Goal: Task Accomplishment & Management: Manage account settings

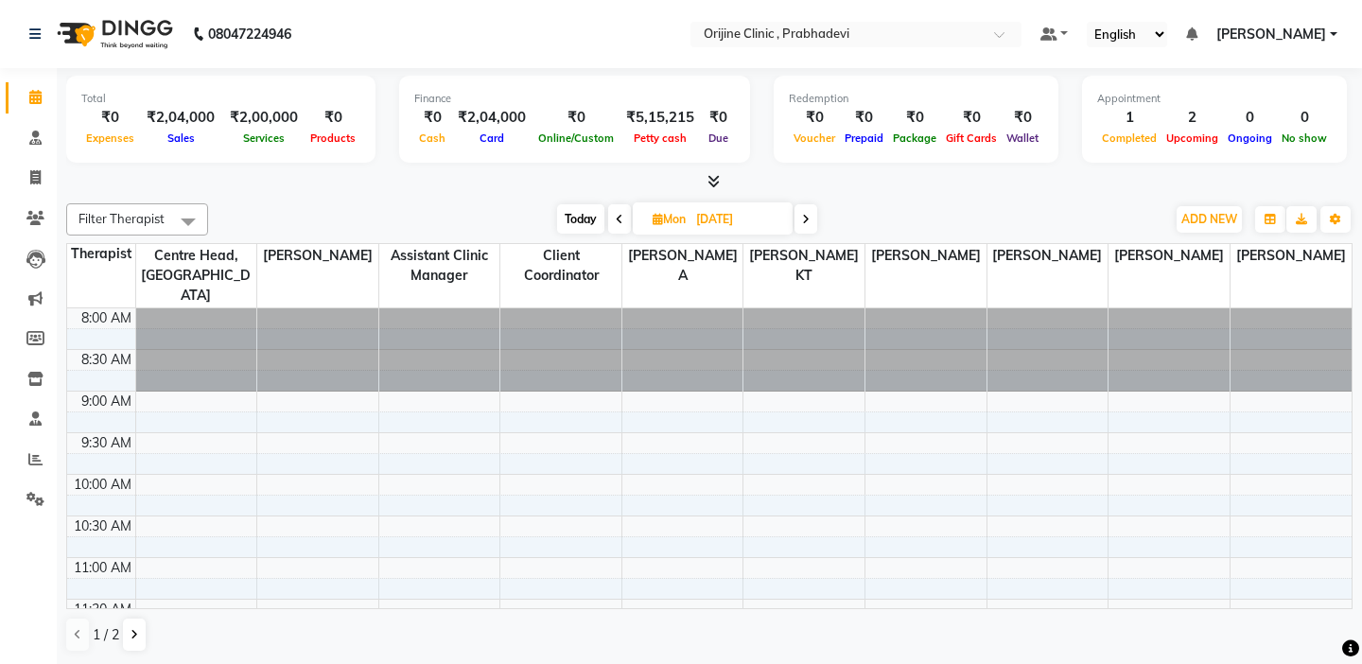
click at [106, 328] on td at bounding box center [101, 338] width 68 height 21
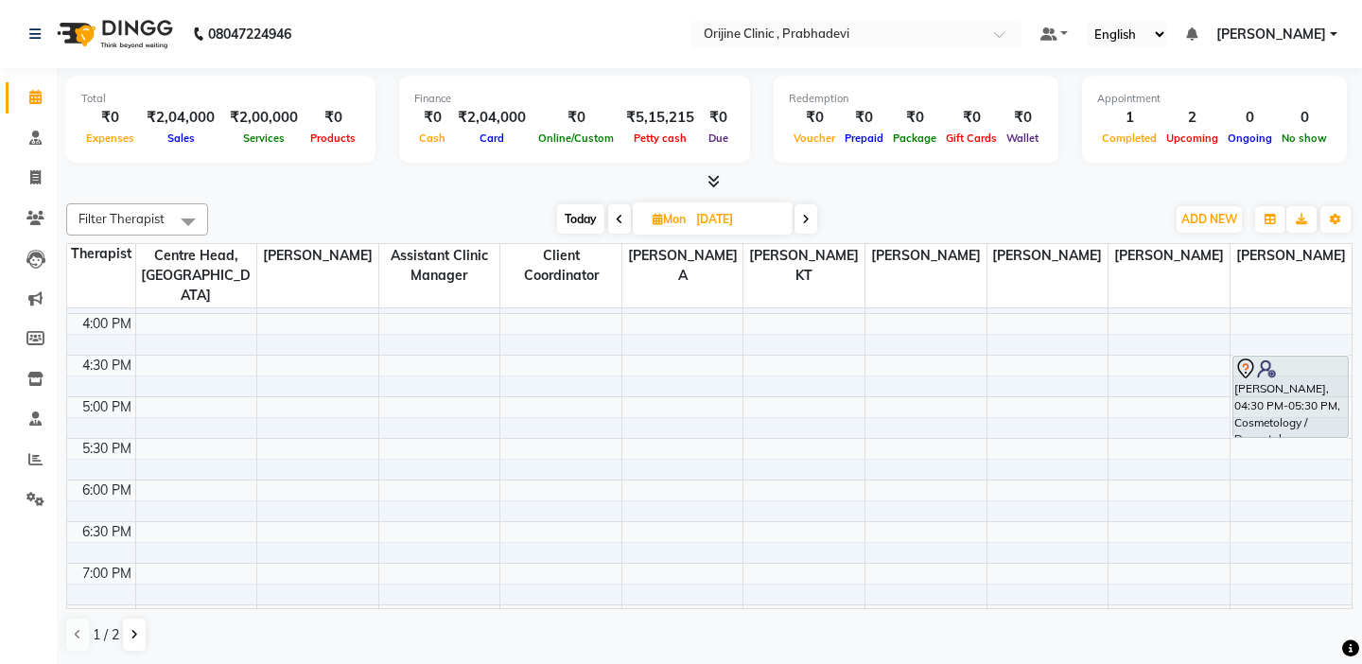
scroll to position [681, 0]
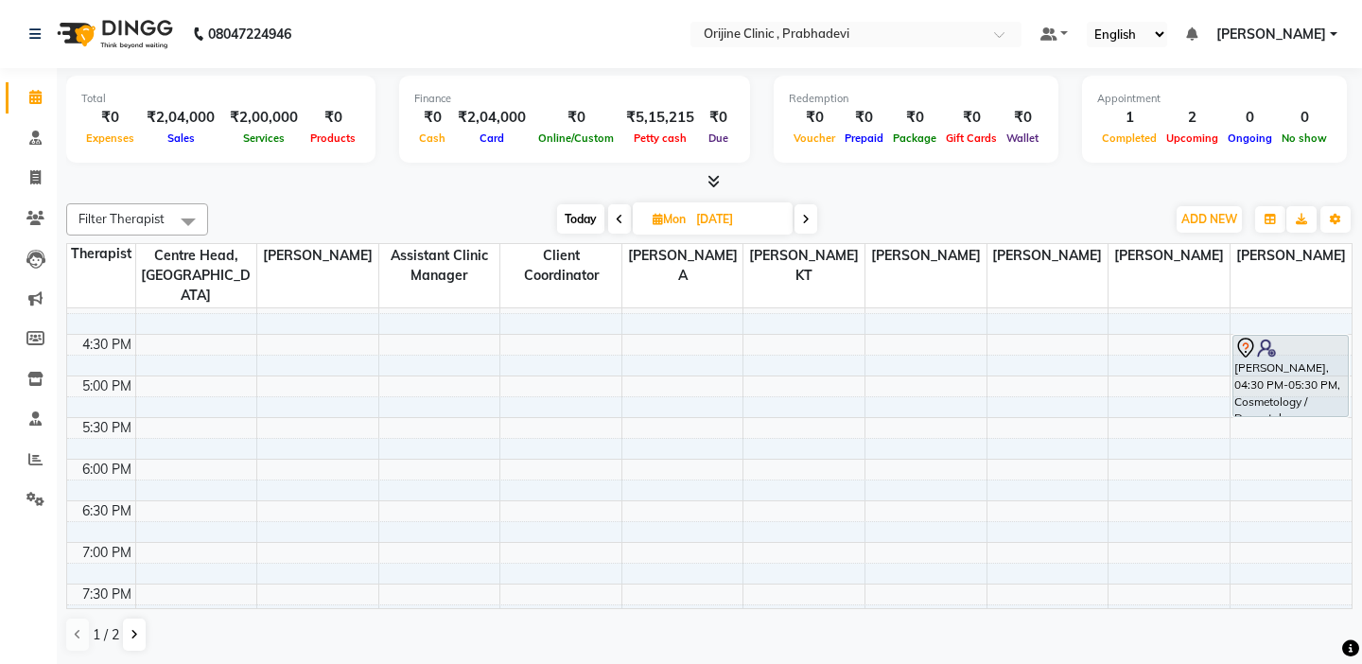
click at [654, 217] on icon at bounding box center [658, 219] width 10 height 12
select select "10"
select select "2025"
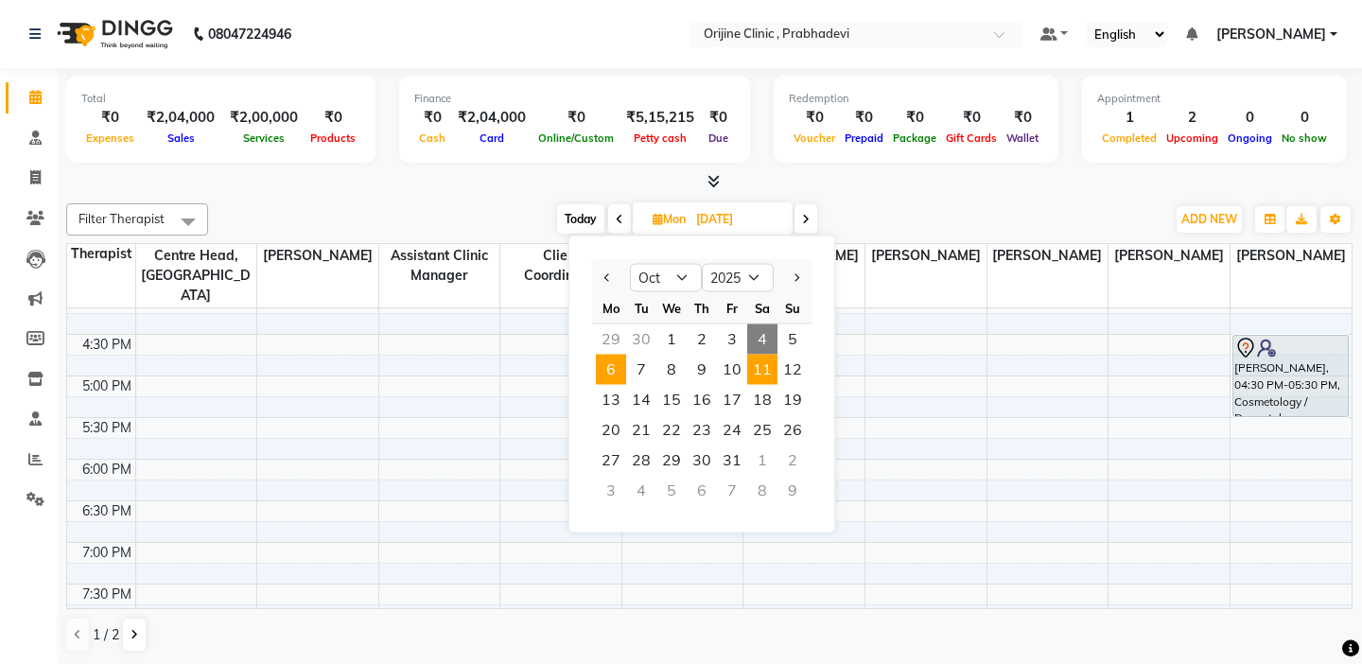
click at [766, 364] on span "11" at bounding box center [762, 370] width 30 height 30
type input "[DATE]"
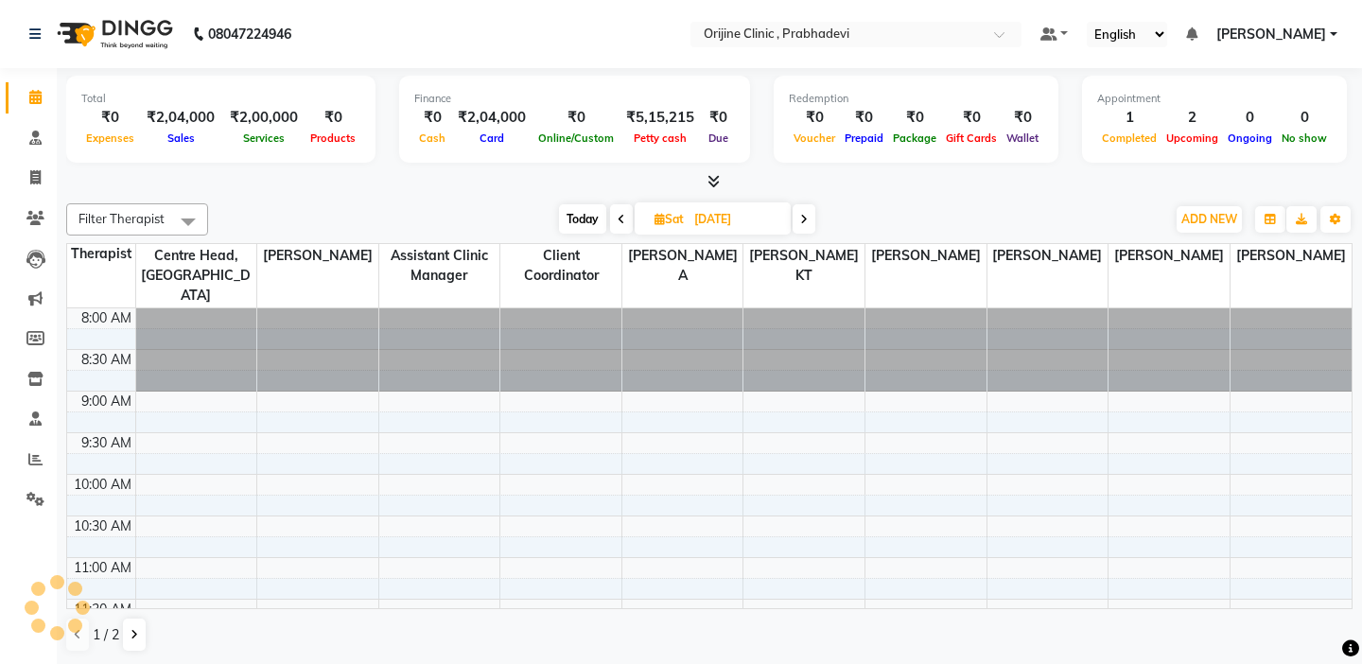
scroll to position [417, 0]
click at [113, 412] on td at bounding box center [101, 422] width 68 height 21
click at [578, 210] on span "Today" at bounding box center [582, 218] width 47 height 29
type input "04-10-2025"
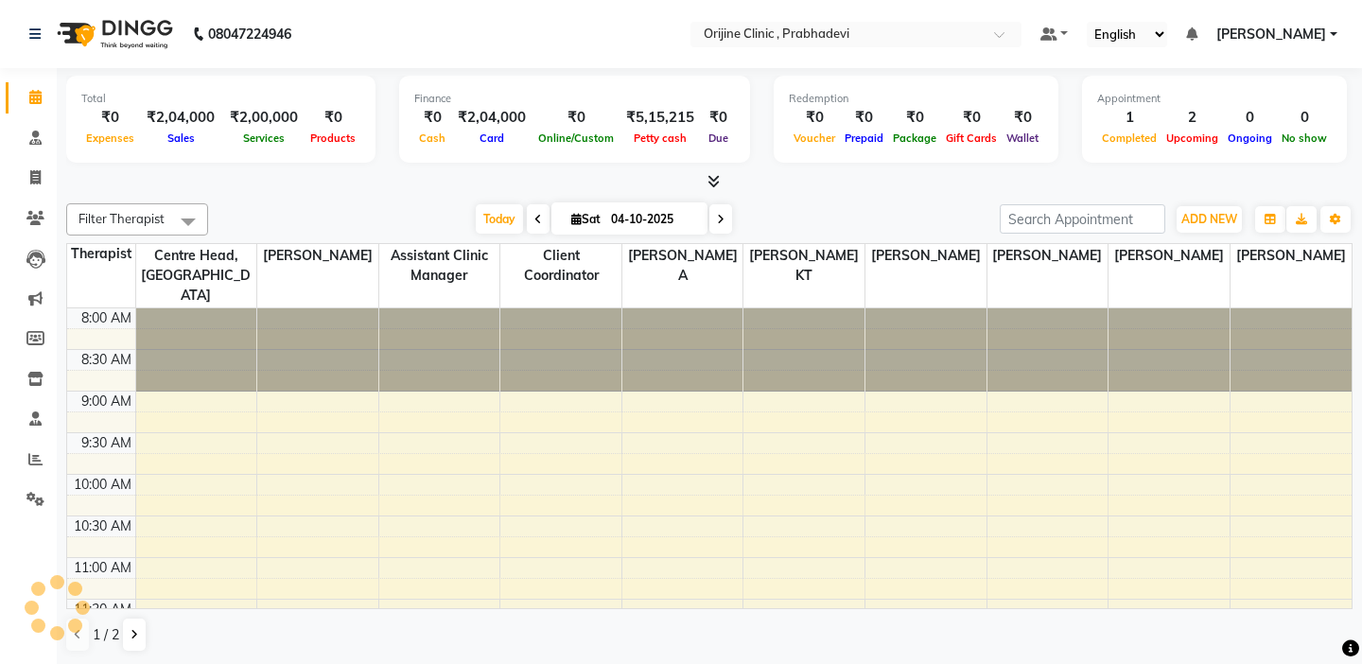
scroll to position [417, 0]
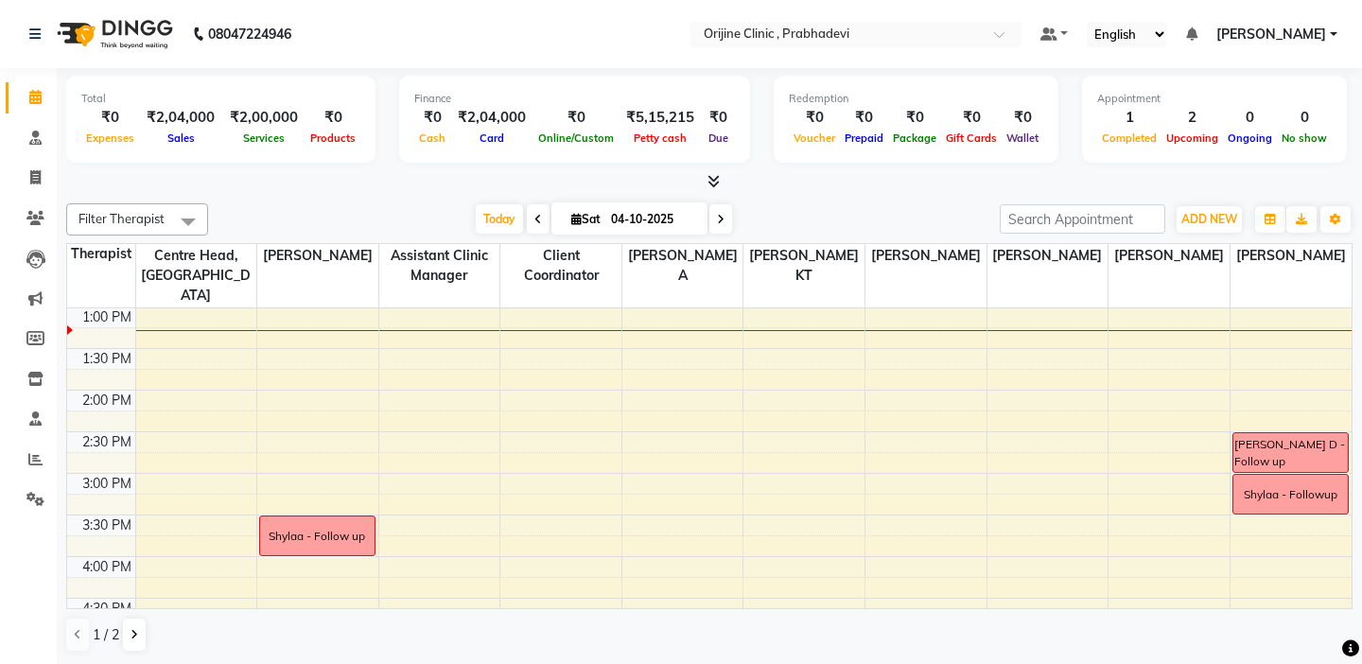
click at [95, 369] on td at bounding box center [101, 379] width 68 height 21
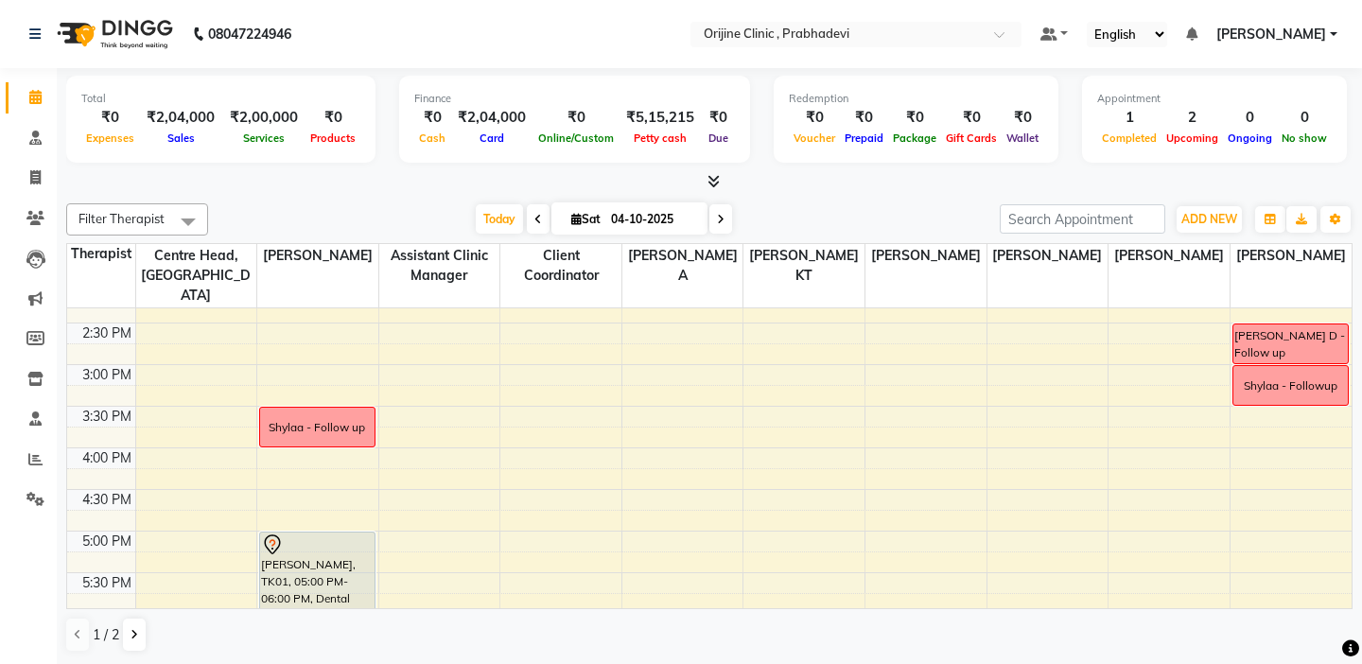
scroll to position [530, 0]
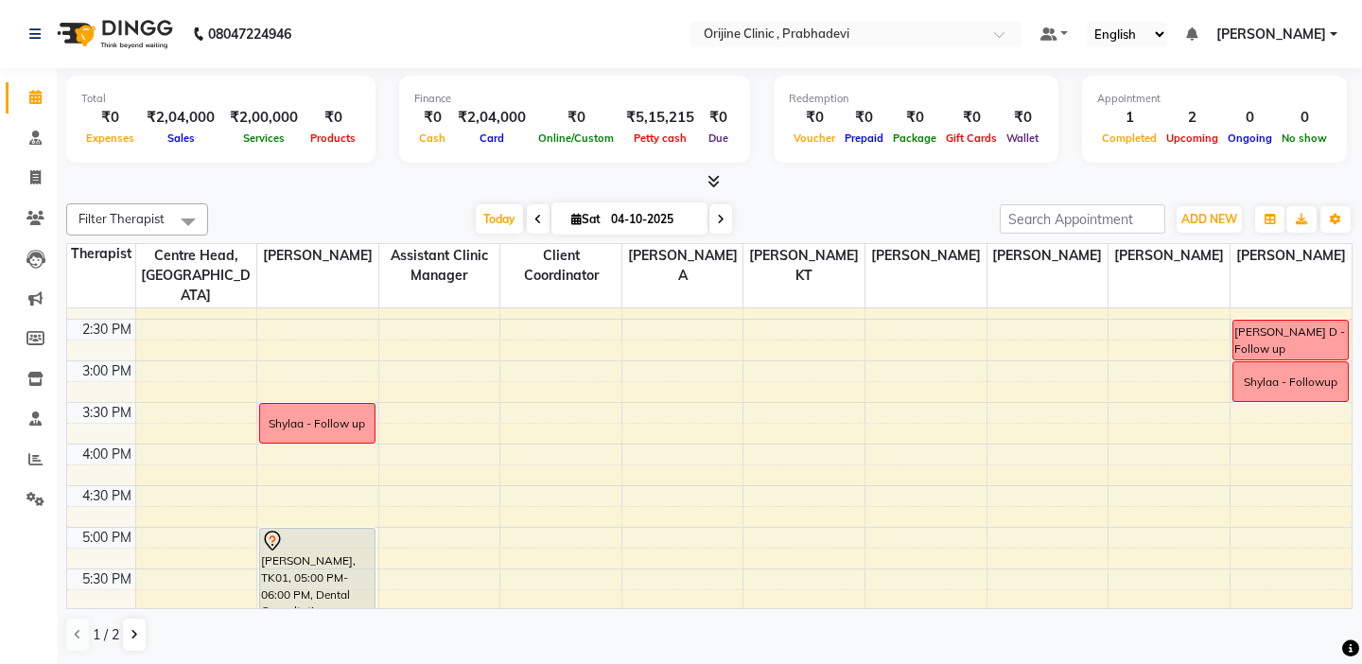
click at [577, 219] on icon at bounding box center [576, 219] width 10 height 12
select select "10"
select select "2025"
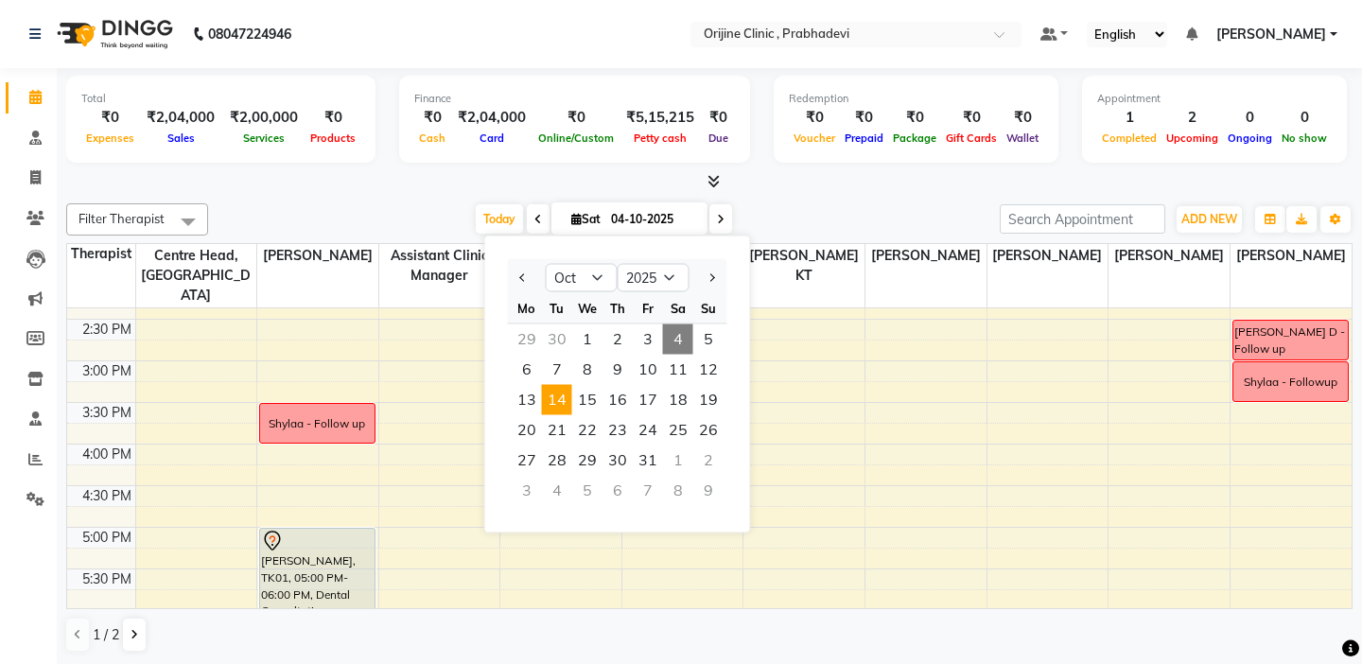
click at [564, 401] on span "14" at bounding box center [557, 400] width 30 height 30
type input "14-10-2025"
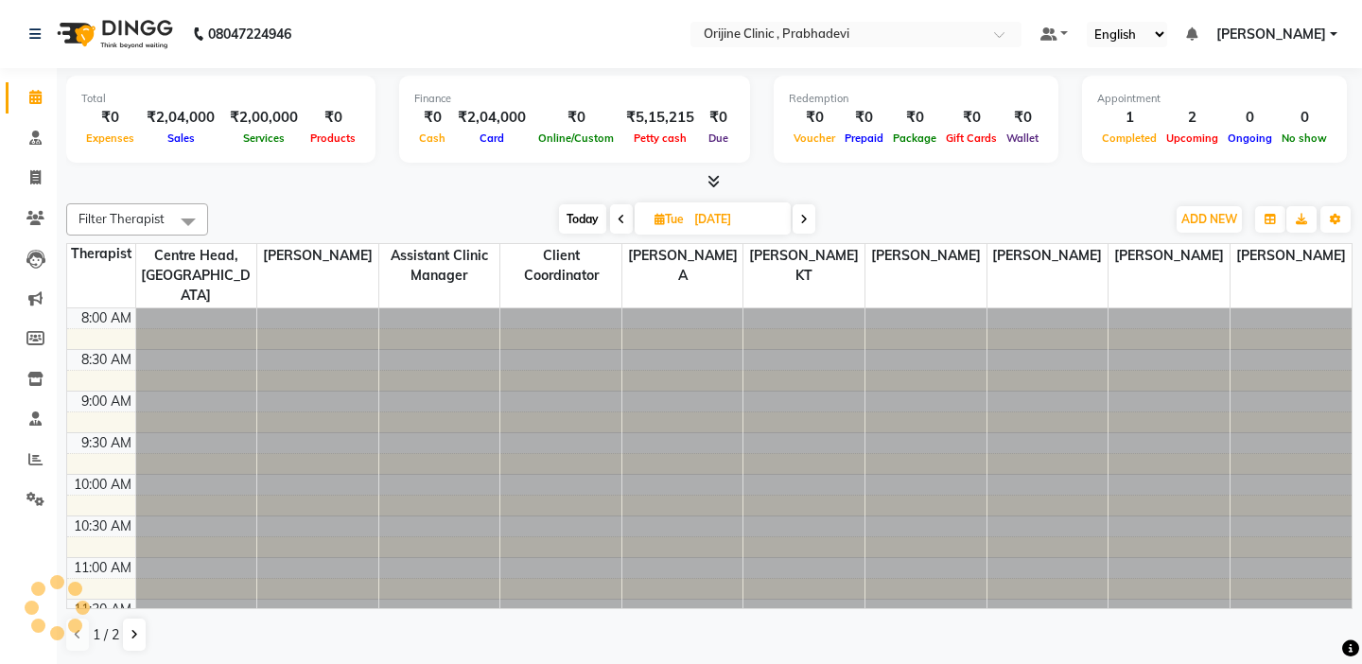
scroll to position [417, 0]
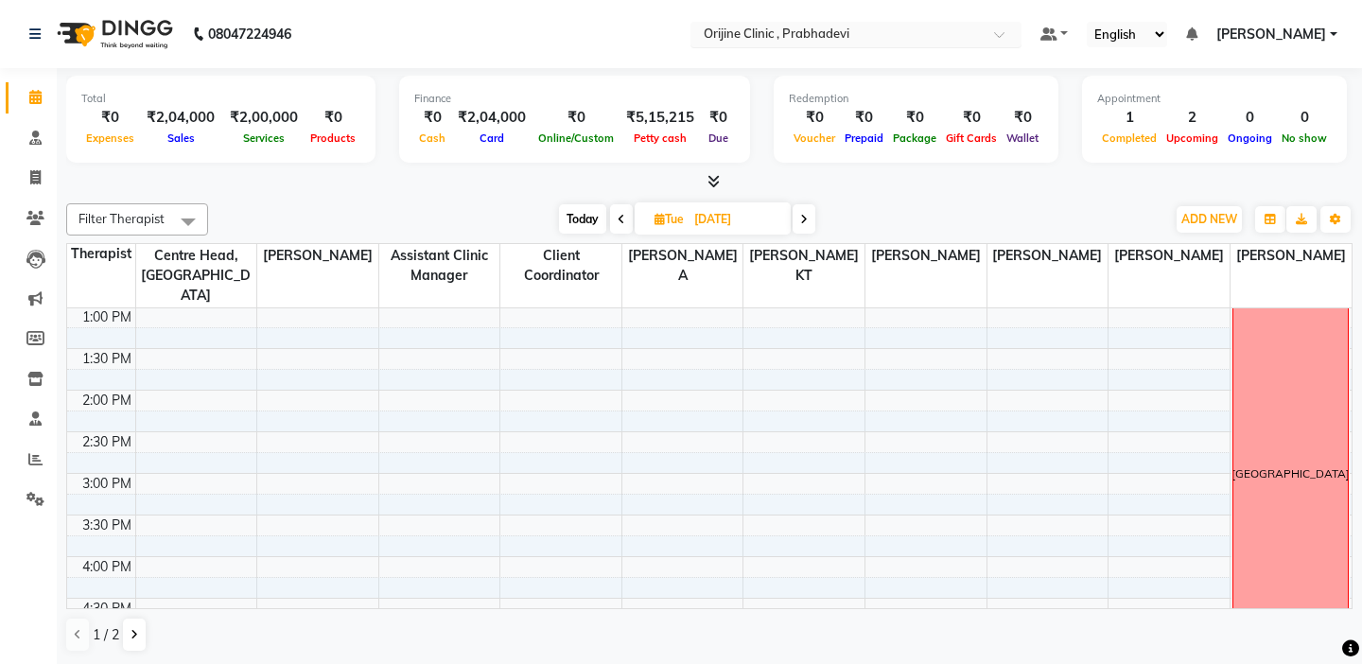
click at [717, 33] on input "text" at bounding box center [837, 35] width 274 height 19
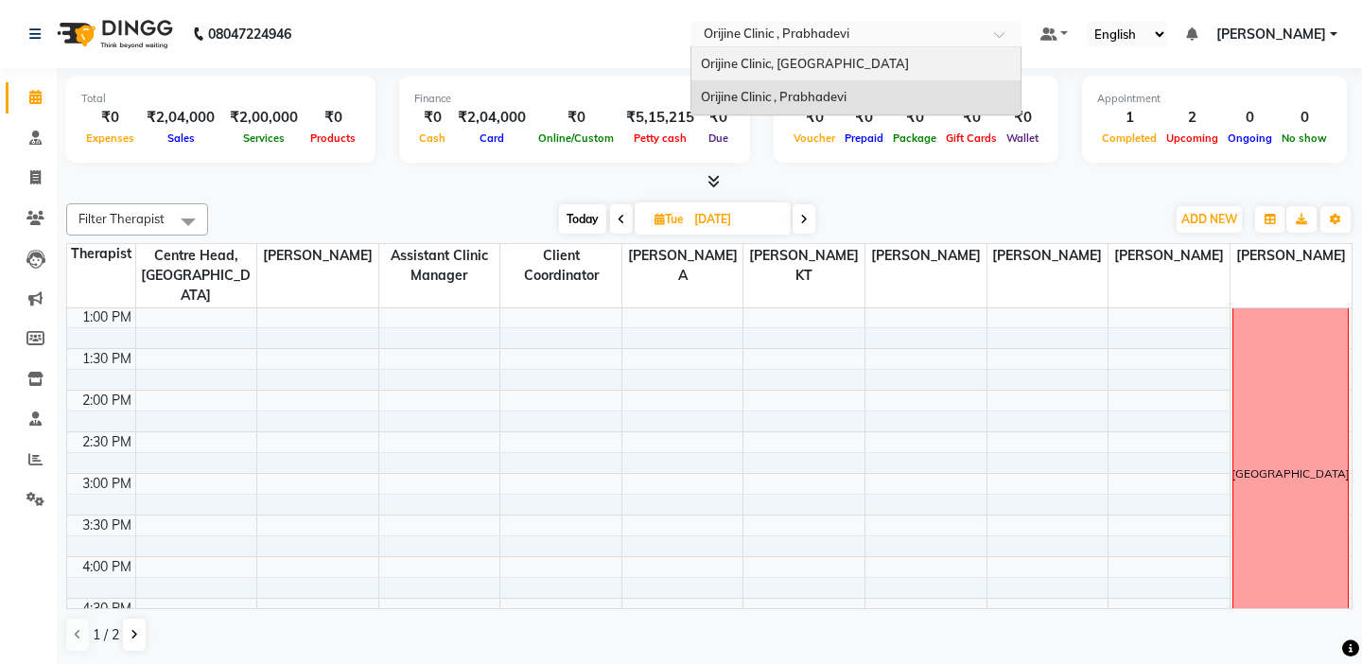
click at [717, 67] on span "Orijine Clinic, Kalyani Nagar" at bounding box center [805, 63] width 208 height 15
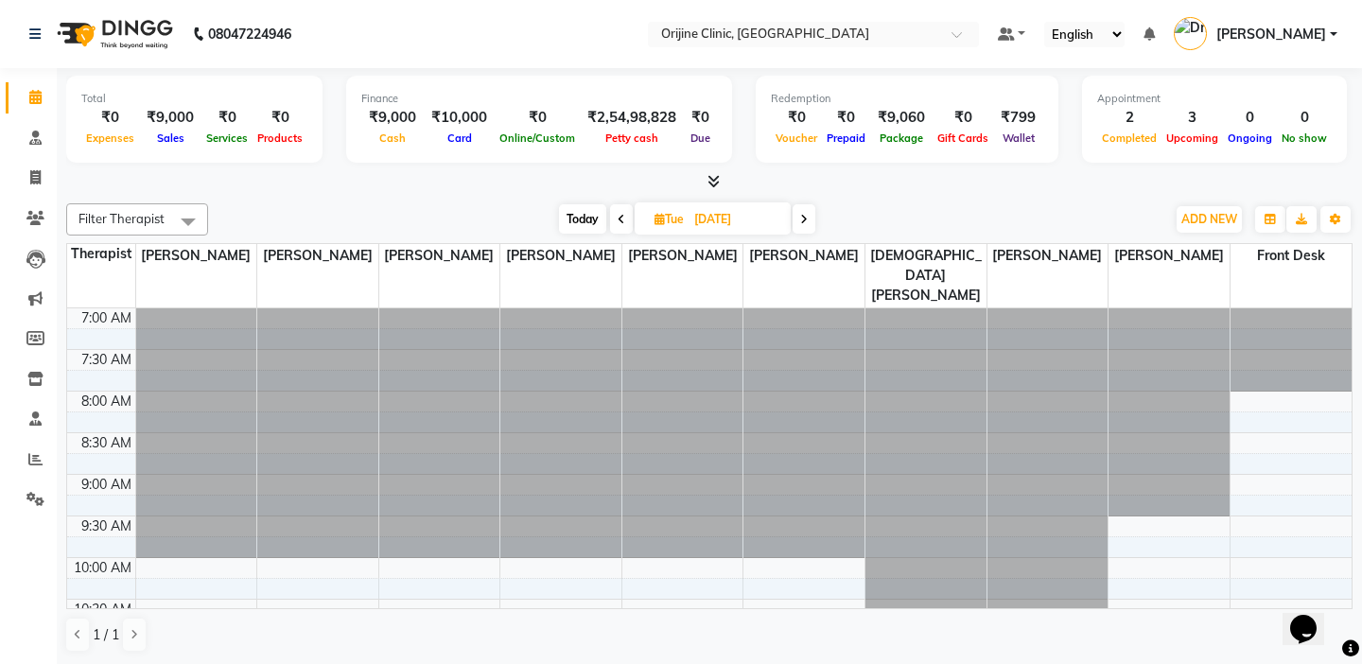
scroll to position [1, 0]
click at [106, 327] on td at bounding box center [101, 337] width 68 height 21
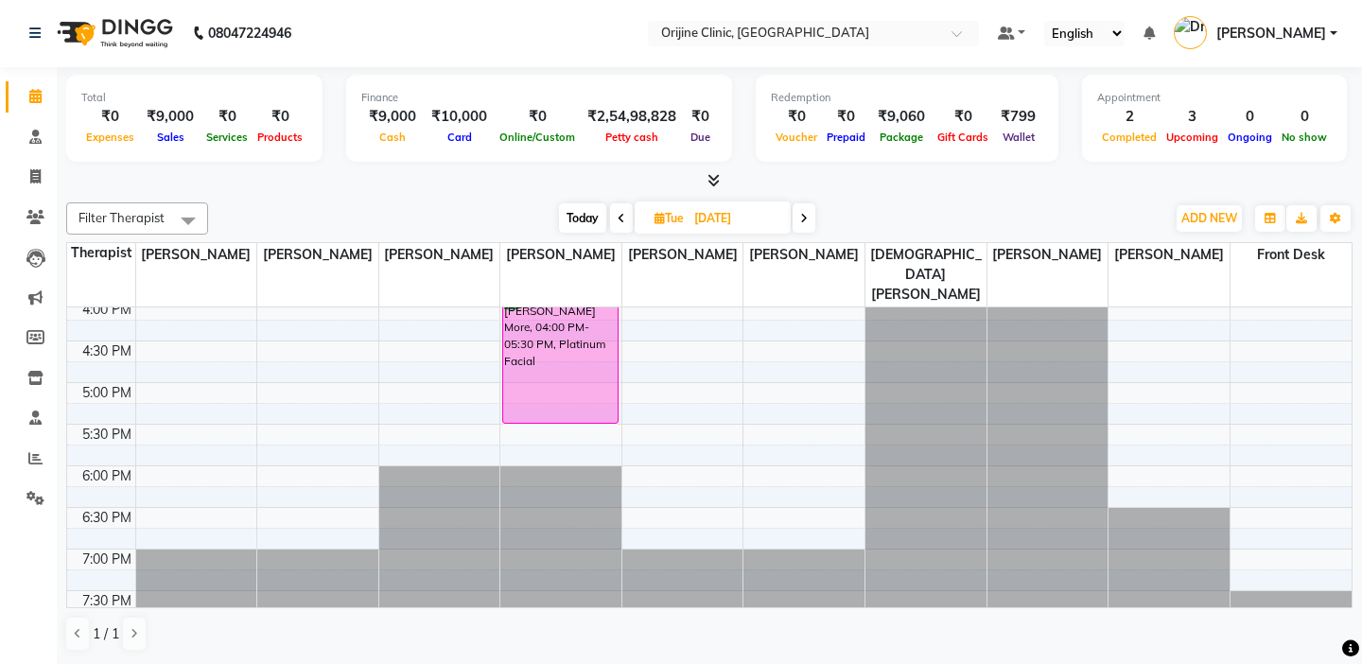
scroll to position [761, 0]
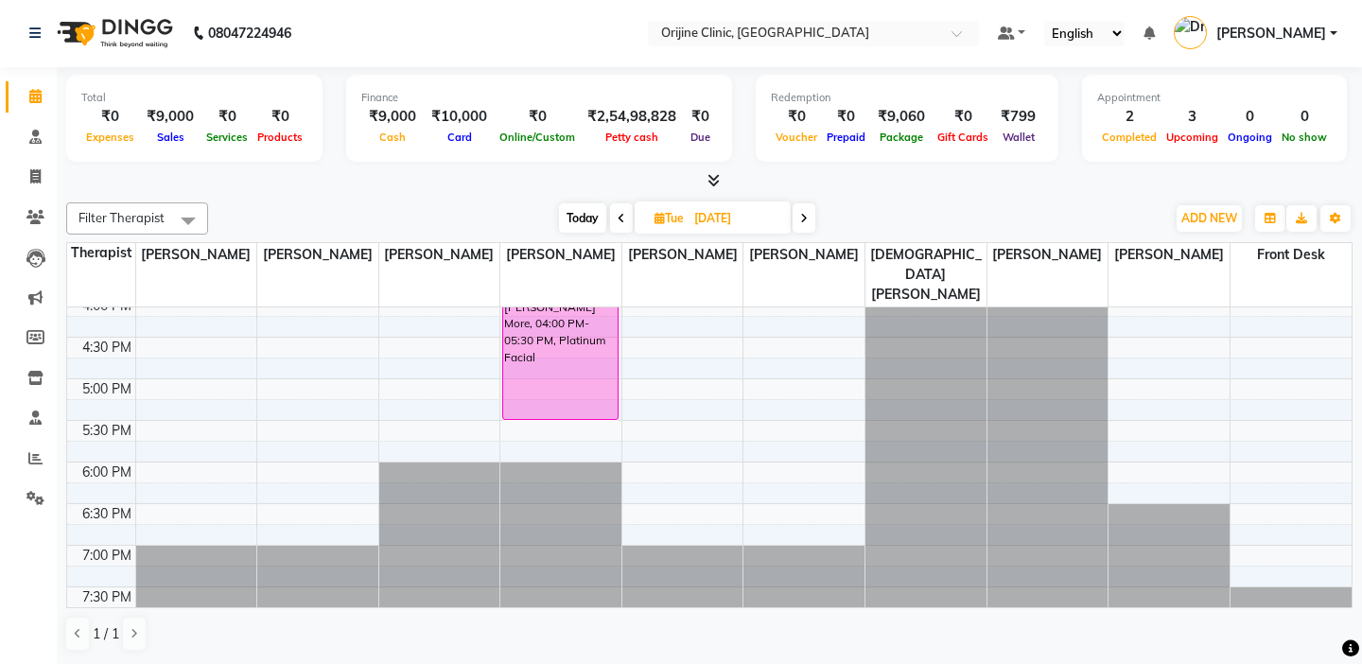
click at [810, 219] on span at bounding box center [804, 217] width 23 height 29
type input "15-10-2025"
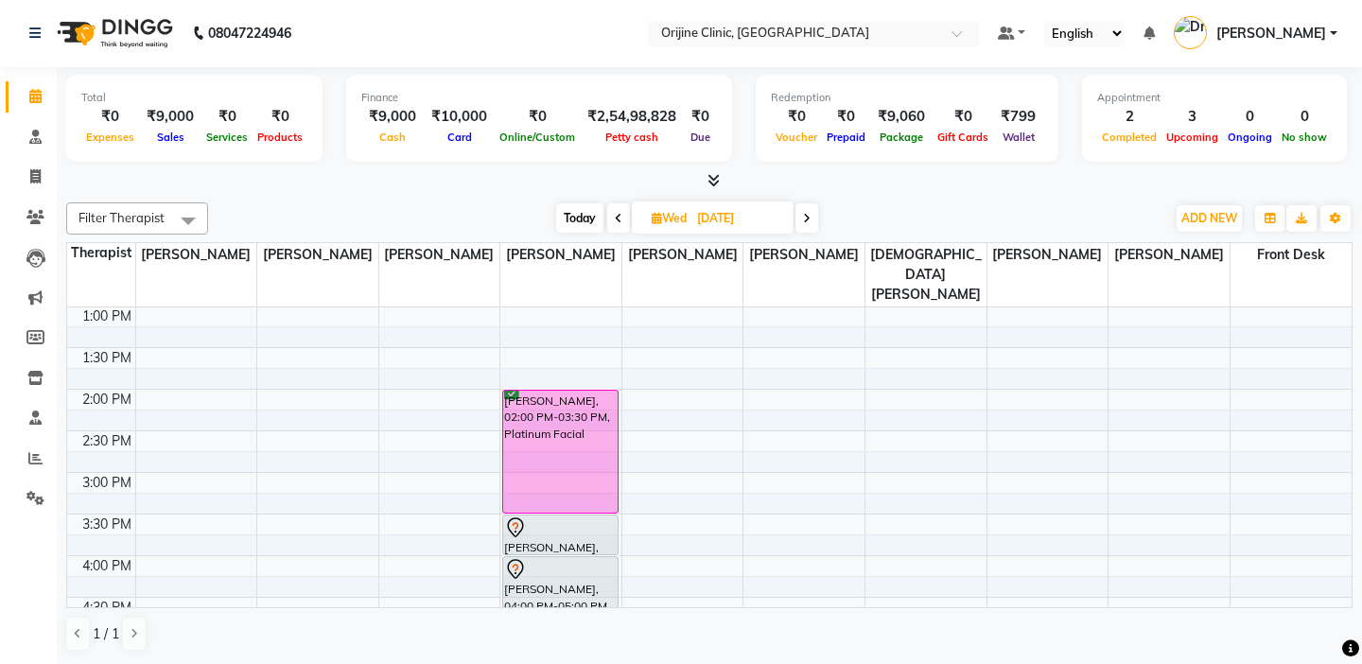
click at [104, 368] on td at bounding box center [101, 378] width 68 height 21
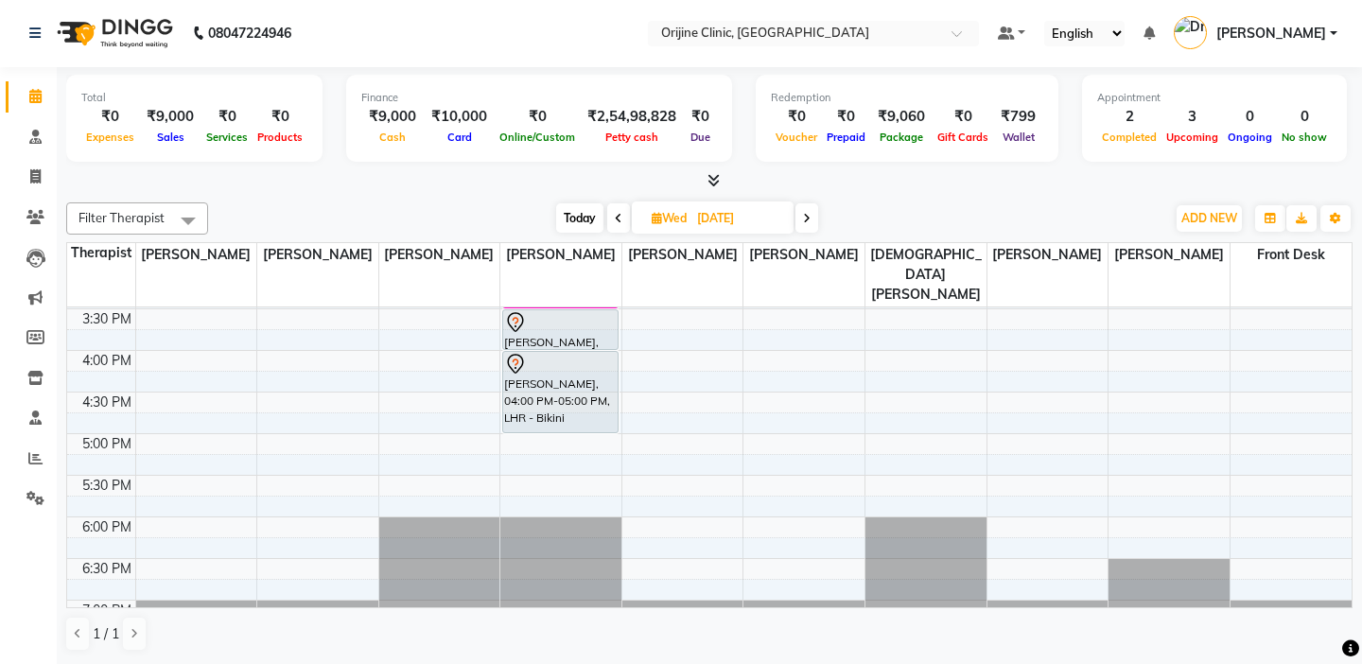
scroll to position [761, 0]
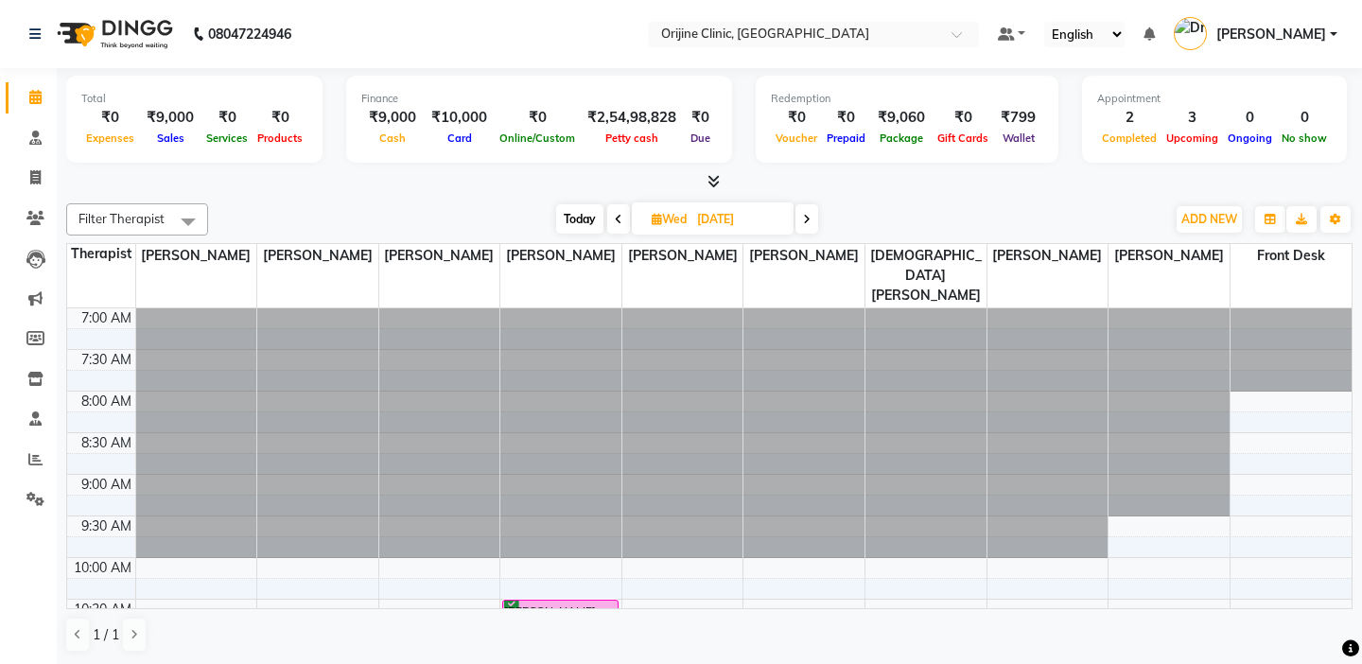
click at [96, 328] on td at bounding box center [101, 338] width 68 height 21
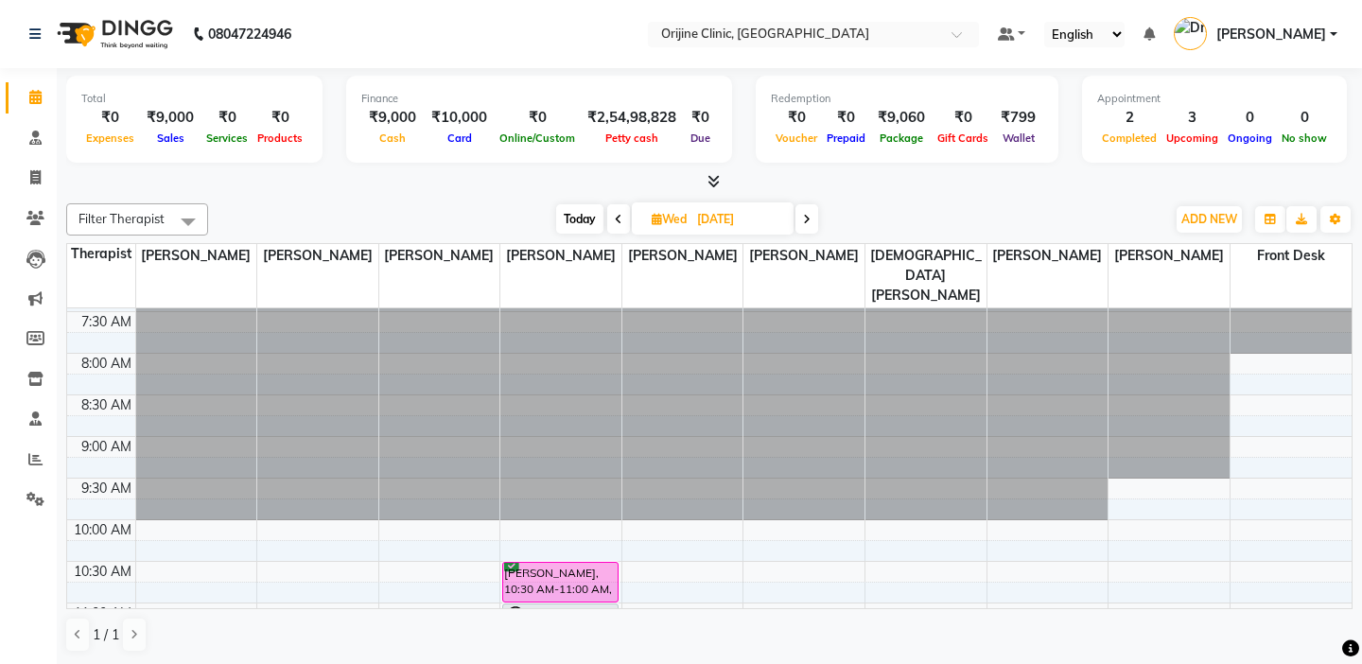
scroll to position [76, 0]
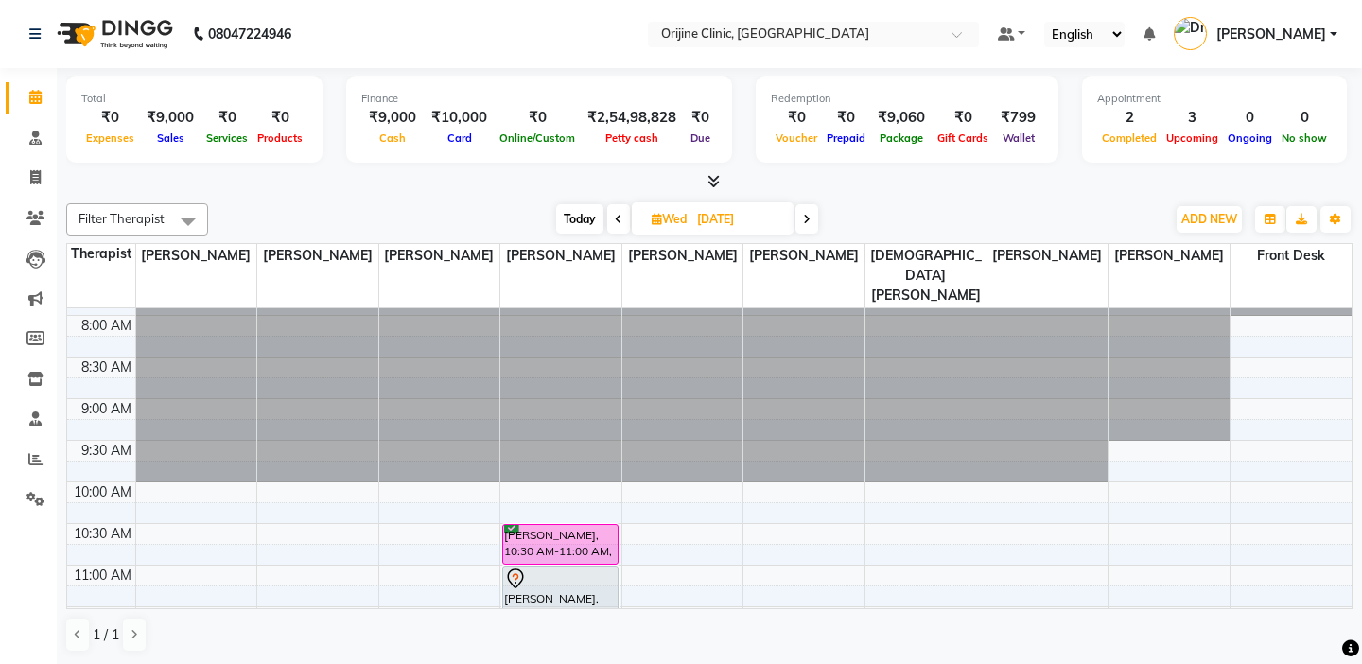
click at [569, 221] on span "Today" at bounding box center [579, 218] width 47 height 29
type input "04-10-2025"
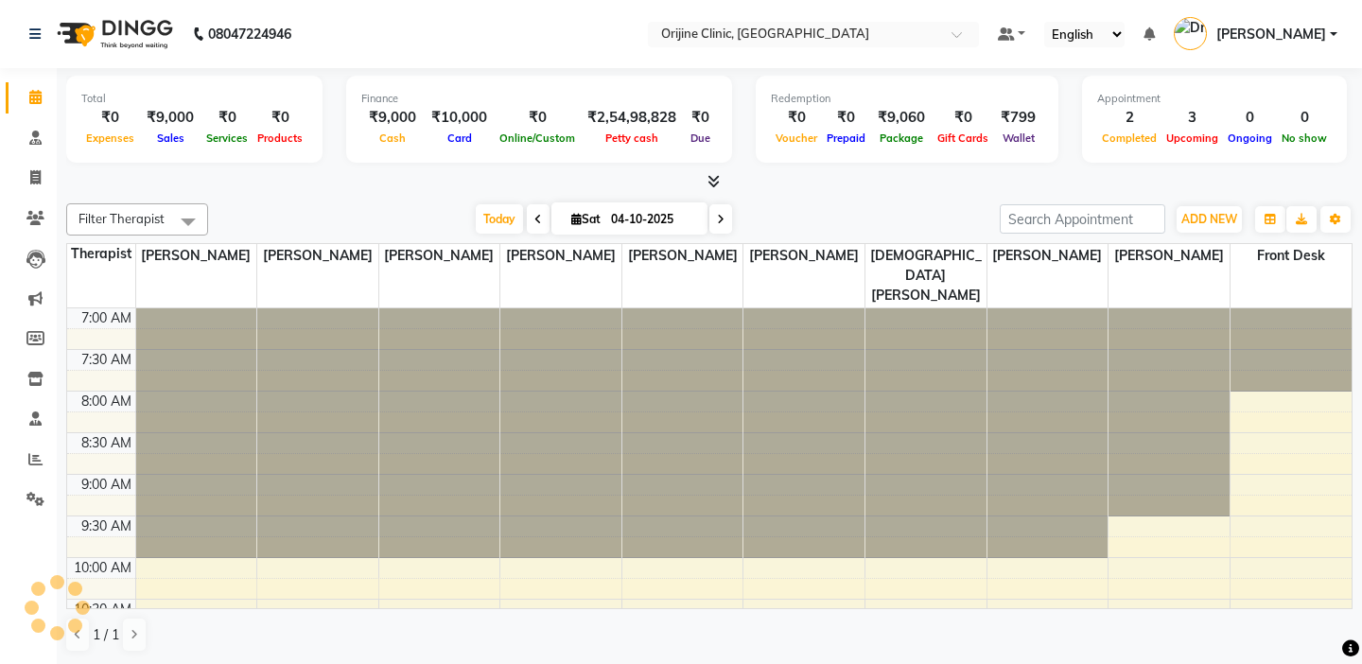
scroll to position [500, 0]
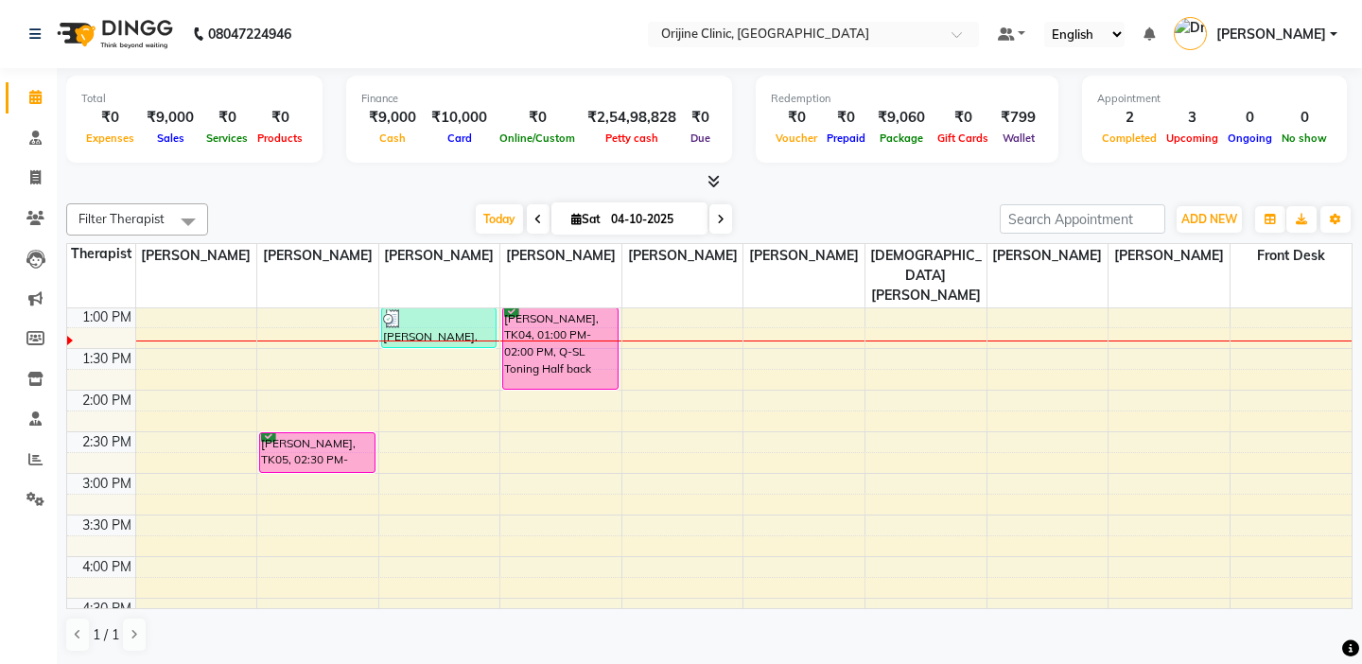
click at [96, 369] on td at bounding box center [101, 379] width 68 height 21
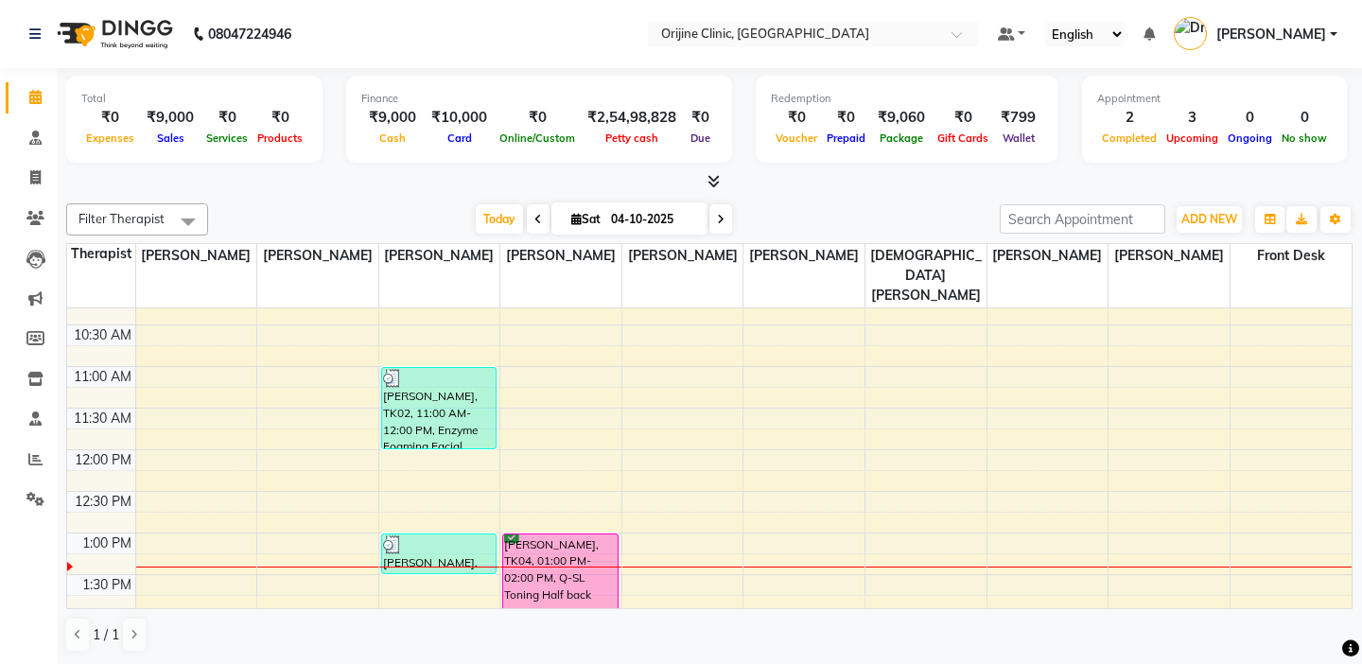
scroll to position [273, 0]
click at [651, 43] on div at bounding box center [813, 35] width 331 height 19
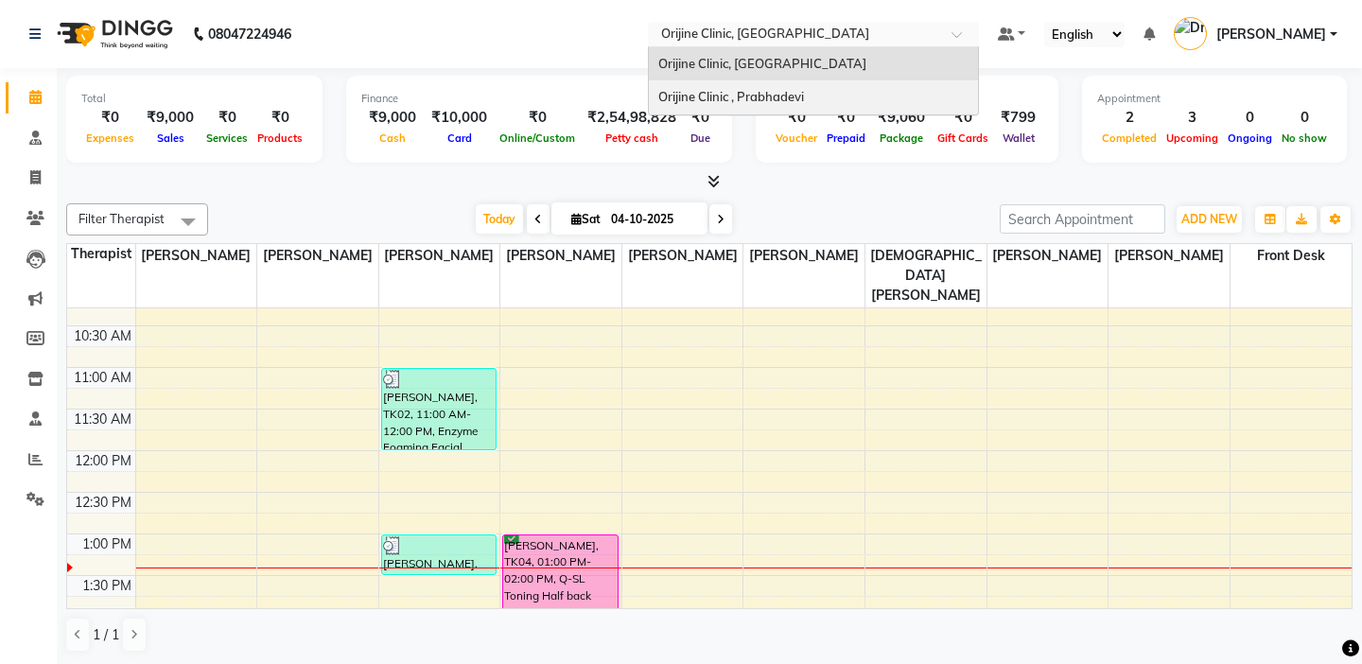
click at [727, 101] on span "Orijine Clinic , Prabhadevi" at bounding box center [731, 96] width 146 height 15
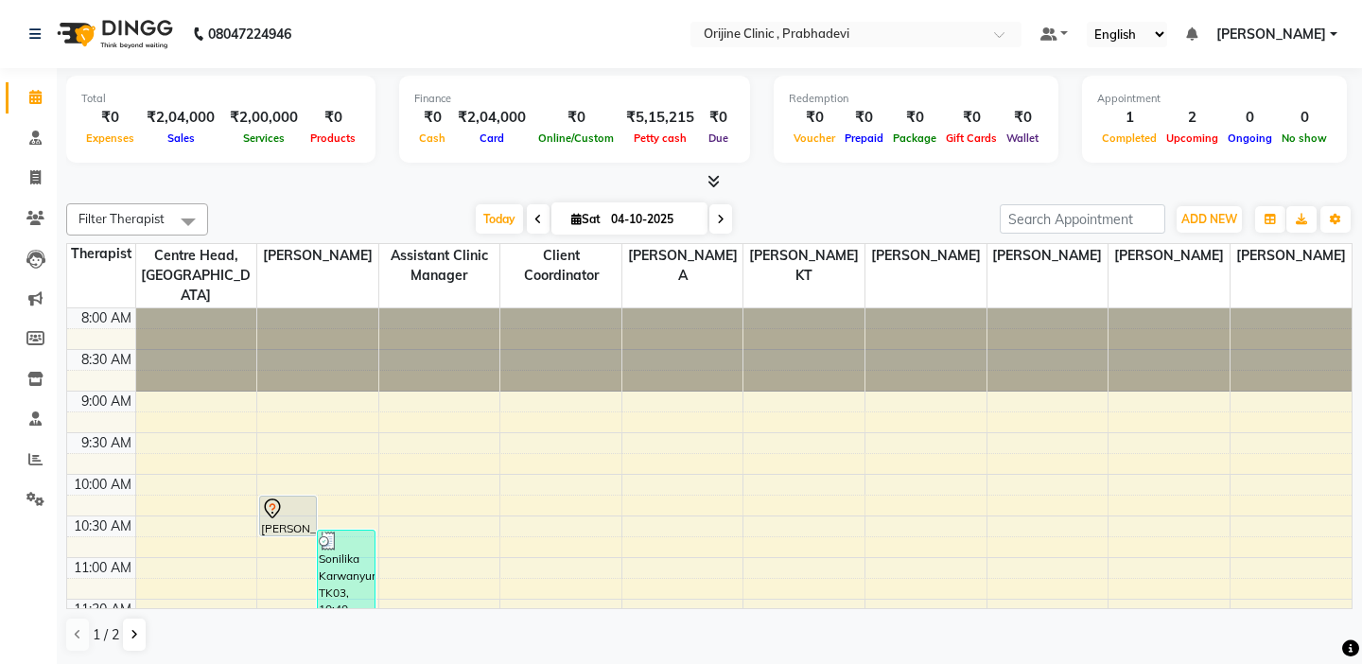
click at [115, 370] on td at bounding box center [101, 380] width 68 height 21
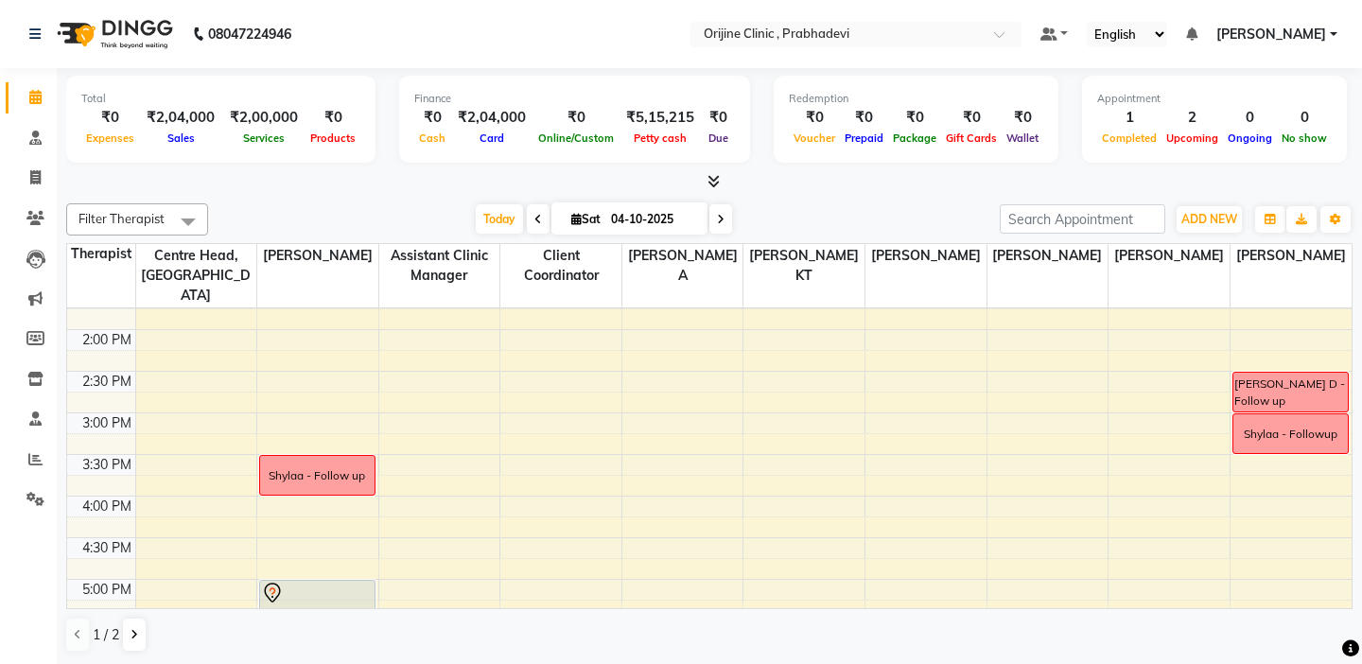
scroll to position [492, 0]
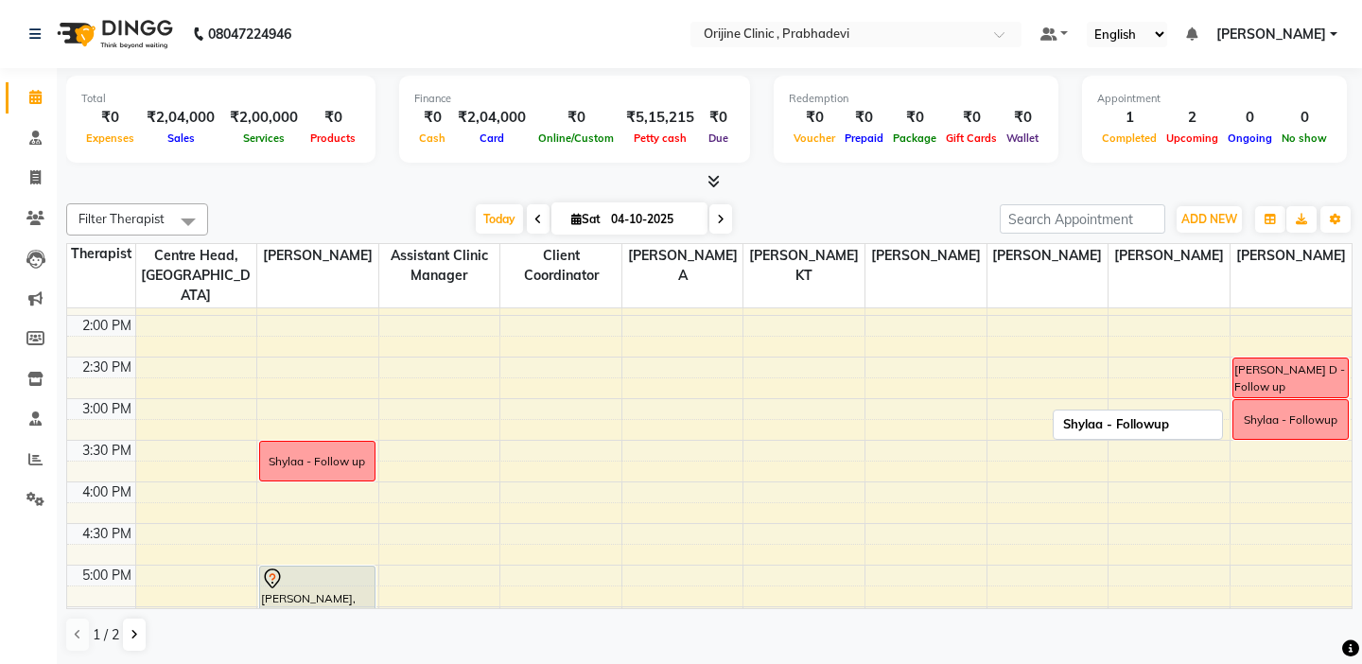
click at [1274, 412] on div "Shylaa - Followup" at bounding box center [1291, 420] width 94 height 17
click at [99, 336] on td at bounding box center [101, 346] width 68 height 21
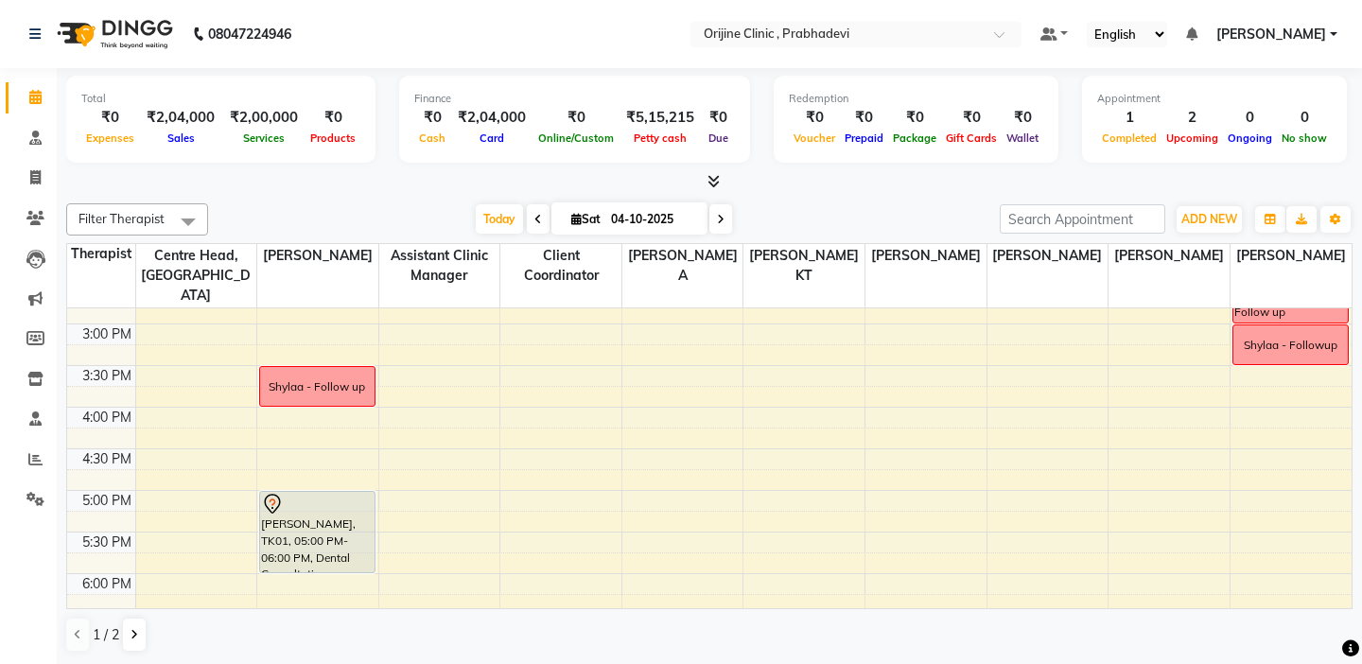
scroll to position [568, 0]
